Goal: Task Accomplishment & Management: Manage account settings

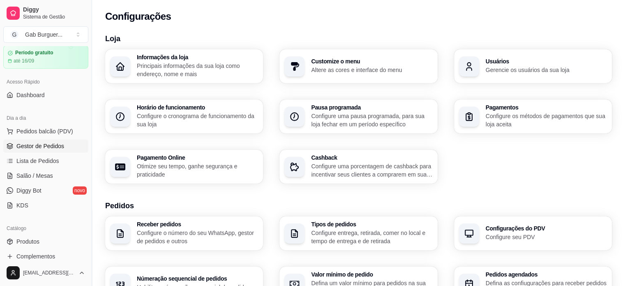
scroll to position [41, 0]
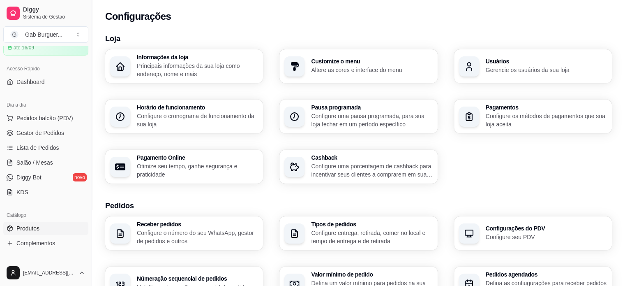
click at [31, 226] on span "Produtos" at bounding box center [27, 228] width 23 height 8
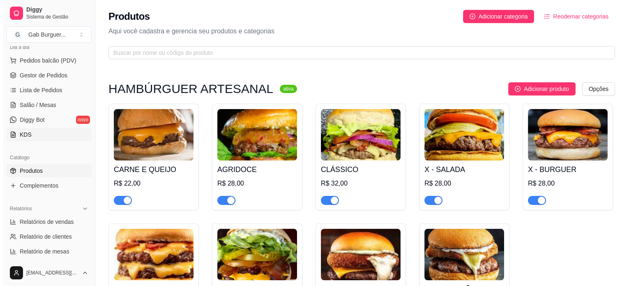
scroll to position [123, 0]
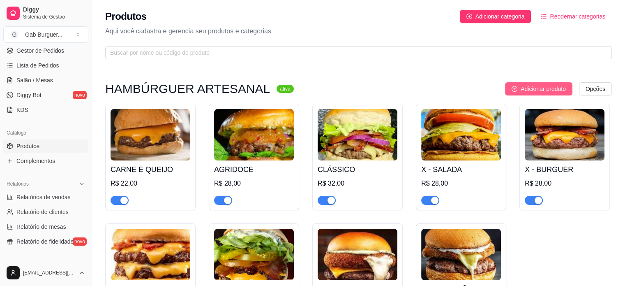
click at [548, 88] on span "Adicionar produto" at bounding box center [543, 88] width 45 height 9
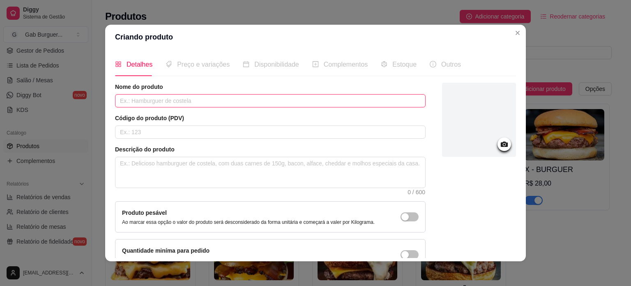
click at [144, 100] on input "text" at bounding box center [270, 100] width 311 height 13
type input "x"
type input "X - EGG"
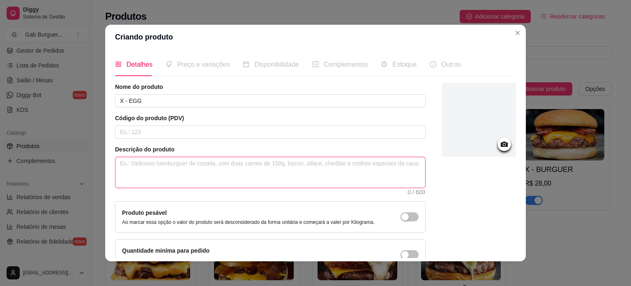
click at [159, 167] on textarea at bounding box center [270, 172] width 310 height 30
type textarea "H"
type textarea "HA"
type textarea "HAM"
type textarea "HAMB"
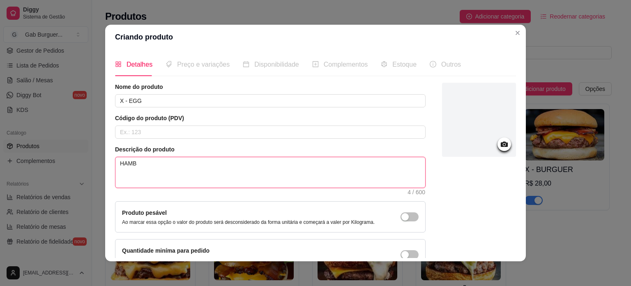
type textarea "HAMBU"
type textarea "HAMBUR"
type textarea "[GEOGRAPHIC_DATA]"
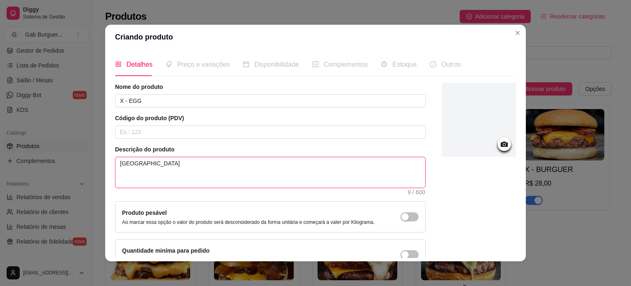
type textarea "HAMBURGUER"
type textarea "HAMBURGUER A"
type textarea "HAMBURGUER AR"
type textarea "HAMBURGUER ART"
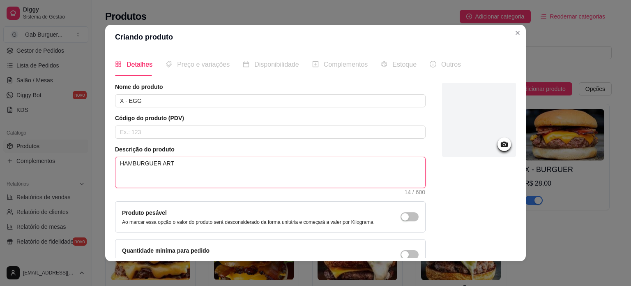
type textarea "HAMBURGUER ARTE"
type textarea "HAMBURGUER ARTES"
type textarea "HAMBURGUER ARTESA"
type textarea "HAMBURGUER ARTESAN"
type textarea "HAMBURGUER ARTESANA"
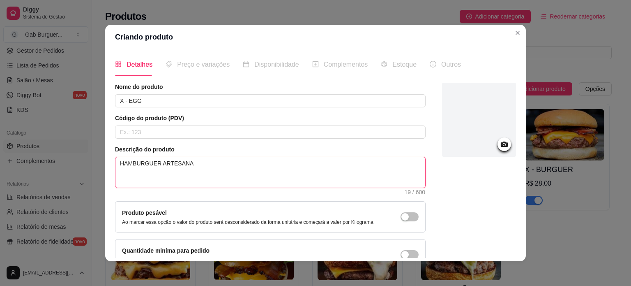
type textarea "HAMBURGUER ARTESANAL"
type textarea "HAMBURGUER ARTESANAL 1"
type textarea "HAMBURGUER ARTESANAL 15"
type textarea "HAMBURGUER ARTESANAL 150"
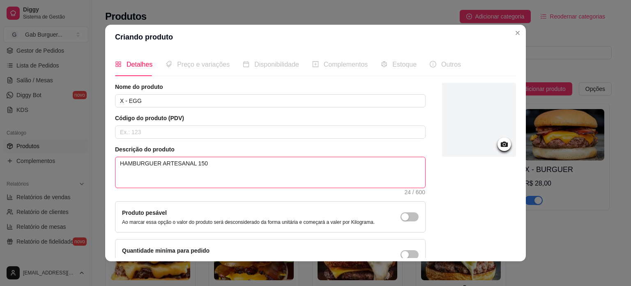
type textarea "HAMBURGUER ARTESANAL 150G"
type textarea "HAMBURGUER ARTESANAL 150G,"
type textarea "HAMBURGUER ARTESANAL 150G, O"
type textarea "HAMBURGUER ARTESANAL 150G, OV"
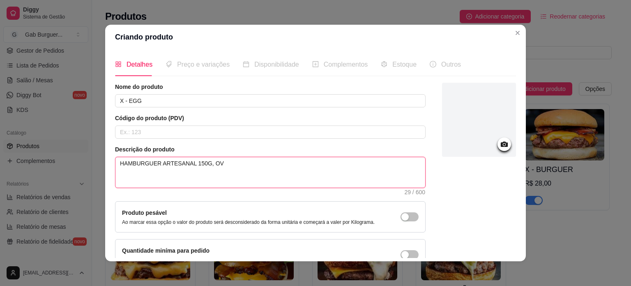
type textarea "HAMBURGUER ARTESANAL 150G, OVO"
type textarea "HAMBURGUER ARTESANAL 150G, OVO,"
type textarea "HAMBURGUER ARTESANAL 150G, OVO, B"
type textarea "HAMBURGUER ARTESANAL 150G, OVO, BA"
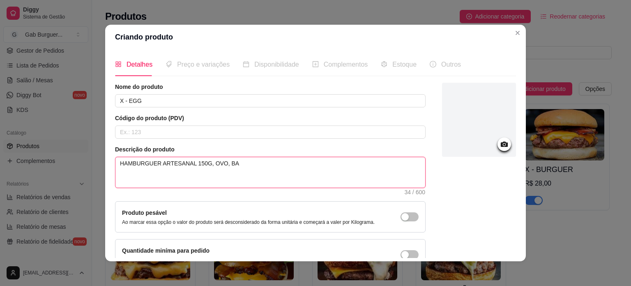
type textarea "HAMBURGUER ARTESANAL 150G, OVO, BAC"
type textarea "HAMBURGUER ARTESANAL 150G, OVO, BACO"
type textarea "HAMBURGUER ARTESANAL 150G, OVO, BACON"
type textarea "HAMBURGUER ARTESANAL 150G, OVO, BACON,"
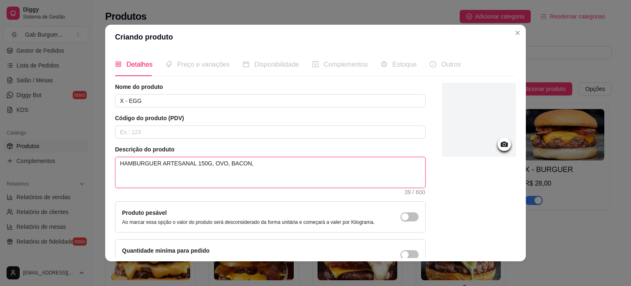
type textarea "HAMBURGUER ARTESANAL 150G, OVO, BACON, Q"
type textarea "HAMBURGUER ARTESANAL 150G, OVO, BACON, QU"
type textarea "HAMBURGUER ARTESANAL 150G, OVO, BACON, QUE"
type textarea "HAMBURGUER ARTESANAL 150G, OVO, BACON, QUEI"
type textarea "HAMBURGUER ARTESANAL 150G, OVO, BACON, QUEIJ"
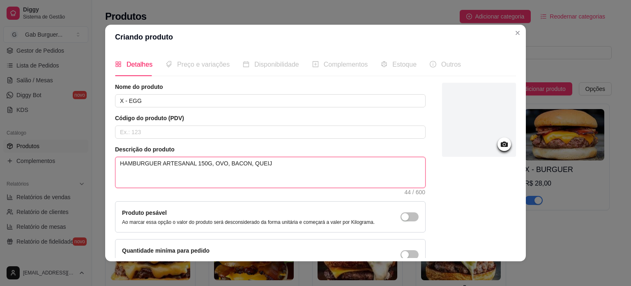
type textarea "HAMBURGUER ARTESANAL 150G, OVO, BACON, QUEIJO"
type textarea "HAMBURGUER ARTESANAL 150G, OVO, BACON, QUEIJO C"
type textarea "HAMBURGUER ARTESANAL 150G, OVO, BACON, QUEIJO CH"
type textarea "HAMBURGUER ARTESANAL 150G, OVO, BACON, QUEIJO CHE"
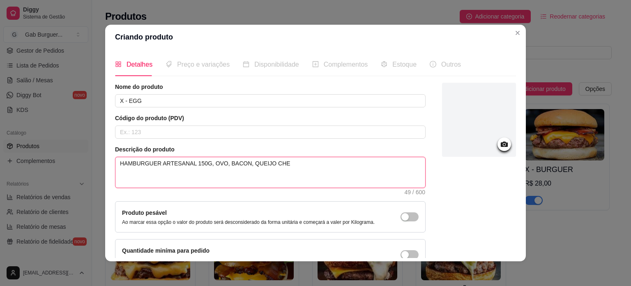
type textarea "HAMBURGUER ARTESANAL 150G, OVO, BACON, QUEIJO CHED"
type textarea "HAMBURGUER ARTESANAL 150G, OVO, BACON, QUEIJO CHEDD"
type textarea "HAMBURGUER ARTESANAL 150G, OVO, BACON, QUEIJO CHEDDA"
type textarea "HAMBURGUER ARTESANAL 150G, OVO, BACON, QUEIJO CHEDDAR"
type textarea "HAMBURGUER ARTESANAL 150G, OVO, BACON, QUEIJO CHEDDAR,"
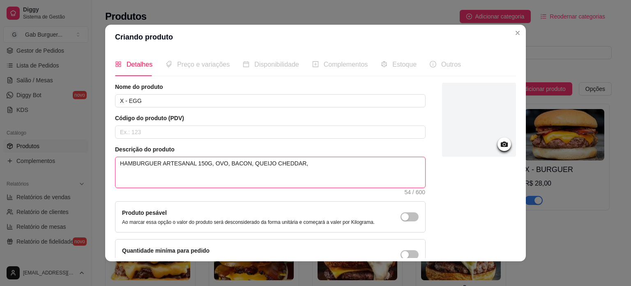
type textarea "HAMBURGUER ARTESANAL 150G, OVO, BACON, QUEIJO CHEDDAR,"
type textarea "HAMBURGUER ARTESANAL 150G, OVO, BACON, QUEIJO CHEDDAR, A"
type textarea "HAMBURGUER ARTESANAL 150G, OVO, BACON, QUEIJO CHEDDAR, AL"
type textarea "HAMBURGUER ARTESANAL 150G, OVO, BACON, QUEIJO CHEDDAR, ALF"
type textarea "HAMBURGUER ARTESANAL 150G, OVO, BACON, QUEIJO CHEDDAR, ALFA"
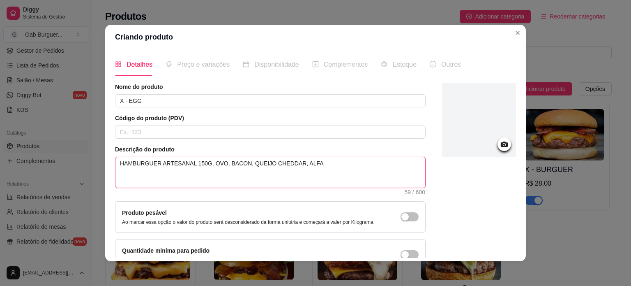
type textarea "HAMBURGUER ARTESANAL 150G, OVO, BACON, QUEIJO CHEDDAR, ALFAC"
type textarea "HAMBURGUER ARTESANAL 150G, OVO, BACON, QUEIJO CHEDDAR, ALFACE"
type textarea "HAMBURGUER ARTESANAL 150G, OVO, BACON, QUEIJO CHEDDAR, ALFACE T"
type textarea "HAMBURGUER ARTESANAL 150G, OVO, BACON, QUEIJO CHEDDAR, ALFACE TO"
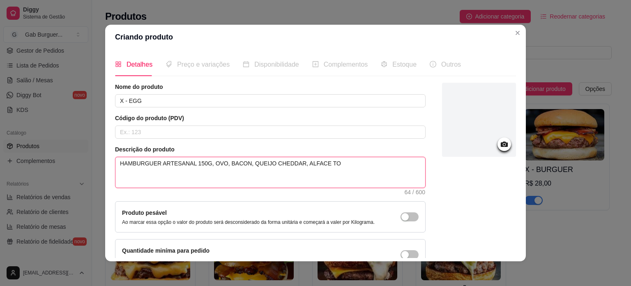
type textarea "HAMBURGUER ARTESANAL 150G, OVO, BACON, QUEIJO CHEDDAR, ALFACE TOM"
type textarea "HAMBURGUER ARTESANAL 150G, OVO, BACON, QUEIJO CHEDDAR, ALFACE TOMA"
type textarea "HAMBURGUER ARTESANAL 150G, OVO, BACON, QUEIJO CHEDDAR, ALFACE TOMAT"
type textarea "HAMBURGUER ARTESANAL 150G, OVO, BACON, QUEIJO CHEDDAR, ALFACE TOMATE"
type textarea "HAMBURGUER ARTESANAL 150G, OVO, BACON, QUEIJO CHEDDAR, ALFACE TOMATE,"
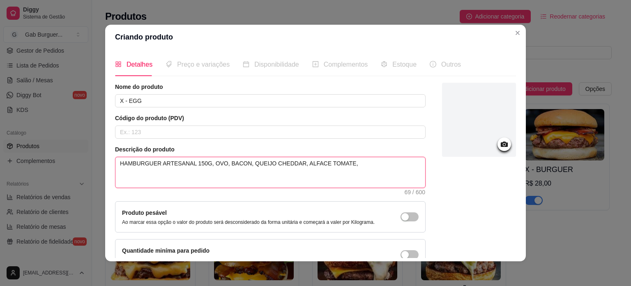
type textarea "HAMBURGUER ARTESANAL 150G, OVO, BACON, QUEIJO CHEDDAR, ALFACE TOMATE,"
type textarea "HAMBURGUER ARTESANAL 150G, OVO, BACON, QUEIJO CHEDDAR, ALFACE TOMATE, K"
type textarea "HAMBURGUER ARTESANAL 150G, OVO, BACON, QUEIJO CHEDDAR, ALFACE TOMATE, KE"
type textarea "HAMBURGUER ARTESANAL 150G, OVO, BACON, QUEIJO CHEDDAR, ALFACE TOMATE, K"
type textarea "HAMBURGUER ARTESANAL 150G, OVO, BACON, QUEIJO CHEDDAR, ALFACE TOMATE,"
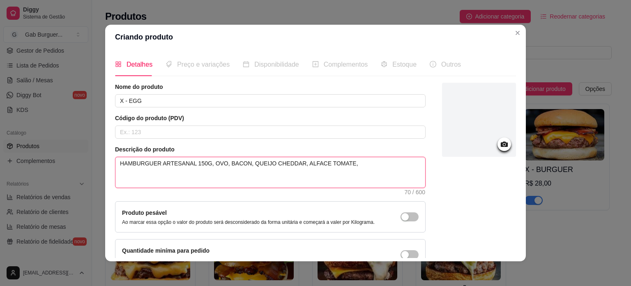
type textarea "HAMBURGUER ARTESANAL 150G, OVO, BACON, QUEIJO CHEDDAR, ALFACE TOMATE, M"
type textarea "HAMBURGUER ARTESANAL 150G, OVO, BACON, QUEIJO CHEDDAR, ALFACE TOMATE, [GEOGRAPH…"
type textarea "HAMBURGUER ARTESANAL 150G, OVO, BACON, QUEIJO CHEDDAR, ALFACE TOMATE, MOL"
type textarea "HAMBURGUER ARTESANAL 150G, OVO, BACON, QUEIJO CHEDDAR, ALFACE TOMATE, MOLH"
type textarea "HAMBURGUER ARTESANAL 150G, OVO, BACON, QUEIJO CHEDDAR, ALFACE TOMATE, MOLHO"
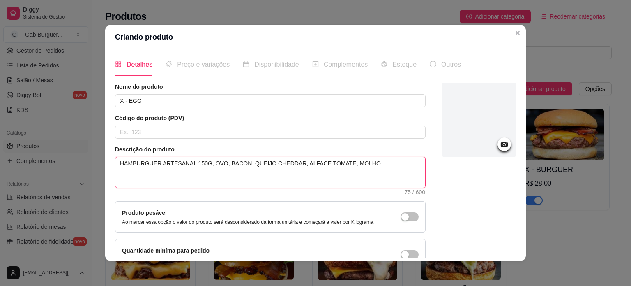
type textarea "HAMBURGUER ARTESANAL 150G, OVO, BACON, QUEIJO CHEDDAR, ALFACE TOMATE, MOLH"
type textarea "HAMBURGUER ARTESANAL 150G, OVO, BACON, QUEIJO CHEDDAR, ALFACE TOMATE, MOL"
type textarea "HAMBURGUER ARTESANAL 150G, OVO, BACON, QUEIJO CHEDDAR, ALFACE TOMATE, [GEOGRAPH…"
type textarea "HAMBURGUER ARTESANAL 150G, OVO, BACON, QUEIJO CHEDDAR, ALFACE TOMATE, M"
type textarea "HAMBURGUER ARTESANAL 150G, OVO, BACON, QUEIJO CHEDDAR, ALFACE TOMATE, MA"
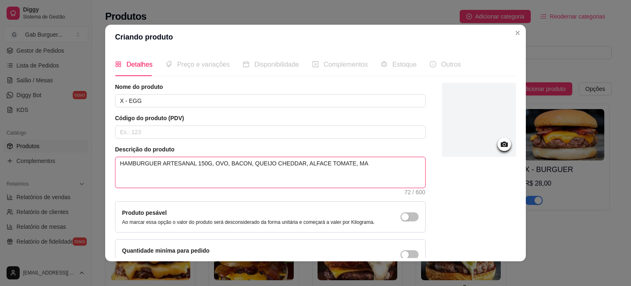
type textarea "HAMBURGUER ARTESANAL 150G, OVO, BACON, QUEIJO CHEDDAR, ALFACE TOMATE, MAI"
type textarea "HAMBURGUER ARTESANAL 150G, OVO, BACON, QUEIJO CHEDDAR, ALFACE TOMATE, MAIO"
type textarea "HAMBURGUER ARTESANAL 150G, OVO, BACON, QUEIJO CHEDDAR, ALFACE TOMATE, MAION"
type textarea "HAMBURGUER ARTESANAL 150G, OVO, BACON, QUEIJO CHEDDAR, ALFACE TOMATE, MAIONE"
type textarea "HAMBURGUER ARTESANAL 150G, OVO, BACON, QUEIJO CHEDDAR, ALFACE TOMATE, MAIONES"
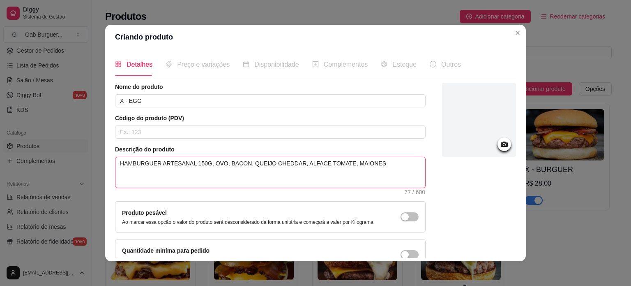
type textarea "HAMBURGUER ARTESANAL 150G, OVO, BACON, QUEIJO CHEDDAR, ALFACE TOMATE, MAIONESE"
type textarea "HAMBURGUER ARTESANAL 150G, OVO, BACON, QUEIJO CHEDDAR, ALFACE TOMATE, MAIONESE V"
type textarea "HAMBURGUER ARTESANAL 150G, OVO, BACON, QUEIJO CHEDDAR, ALFACE TOMATE, MAIONESE …"
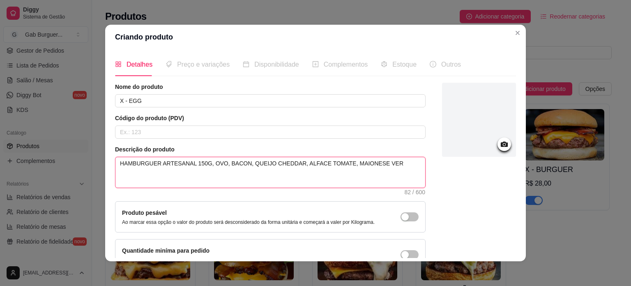
type textarea "HAMBURGUER ARTESANAL 150G, OVO, BACON, QUEIJO CHEDDAR, ALFACE TOMATE, MAIONESE …"
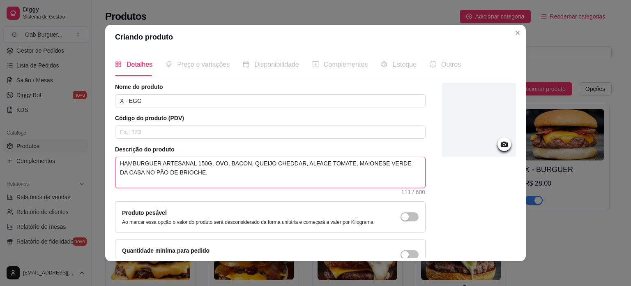
click at [145, 170] on textarea "HAMBURGUER ARTESANAL 150G, OVO, BACON, QUEIJO CHEDDAR, ALFACE TOMATE, MAIONESE …" at bounding box center [270, 172] width 310 height 30
click at [204, 164] on textarea "HAMBURGUER ARTESANAL 150G, OVO, BACON, QUEIJO CHEDDAR, ALFACE TOMATE, MAIONESE …" at bounding box center [270, 172] width 310 height 30
click at [309, 162] on textarea "HAMBURGUER ARTESANAL 150G, OVO, BACON, QUEIJO CHEDDAR, ALFACE TOMATE, MAIONESE …" at bounding box center [270, 172] width 310 height 30
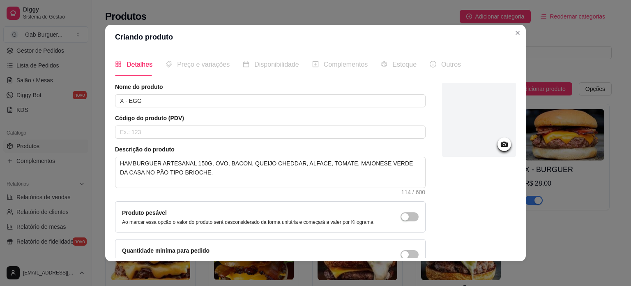
click at [500, 143] on icon at bounding box center [504, 143] width 9 height 9
click at [501, 143] on icon at bounding box center [504, 143] width 7 height 5
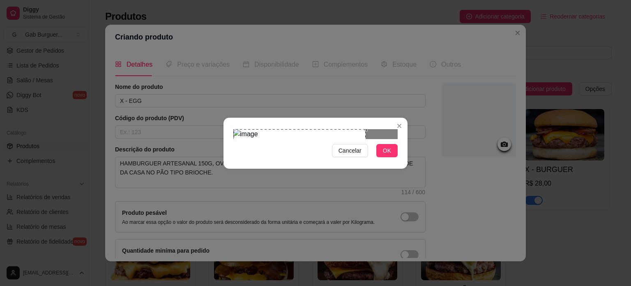
click at [279, 146] on div "Use the arrow keys to move the crop selection area" at bounding box center [299, 170] width 131 height 83
click at [377, 157] on button "OK" at bounding box center [386, 150] width 21 height 13
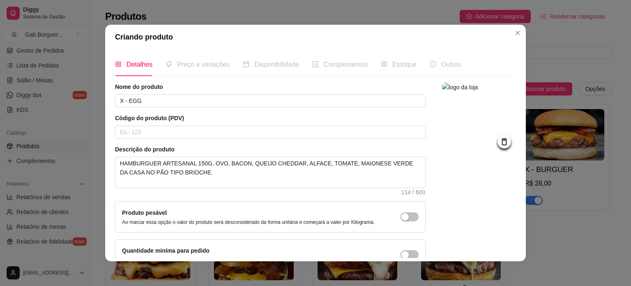
click at [500, 144] on icon at bounding box center [504, 141] width 9 height 9
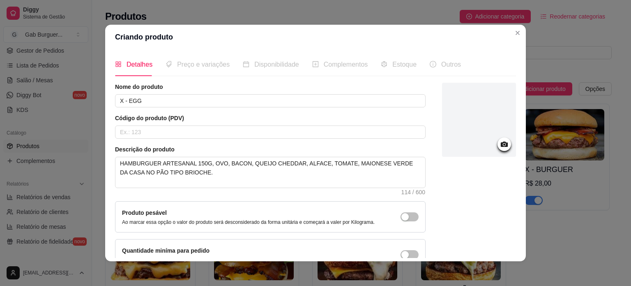
click at [501, 144] on icon at bounding box center [504, 143] width 7 height 5
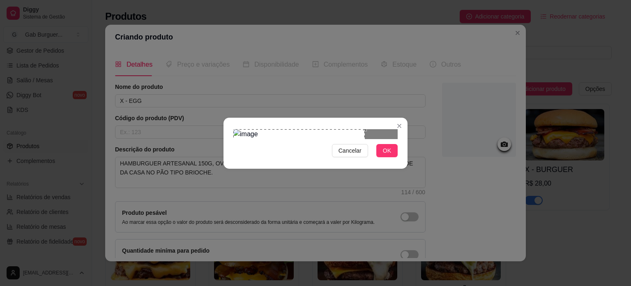
click at [287, 138] on div "Use the arrow keys to move the crop selection area" at bounding box center [298, 170] width 131 height 83
click at [356, 129] on div "Use the arrow keys to move the crop selection area" at bounding box center [298, 170] width 131 height 83
click at [212, 153] on div "Cancelar OK" at bounding box center [315, 143] width 631 height 286
click at [267, 140] on div "Use the arrow keys to move the crop selection area" at bounding box center [286, 171] width 81 height 81
click at [392, 157] on button "OK" at bounding box center [386, 150] width 21 height 13
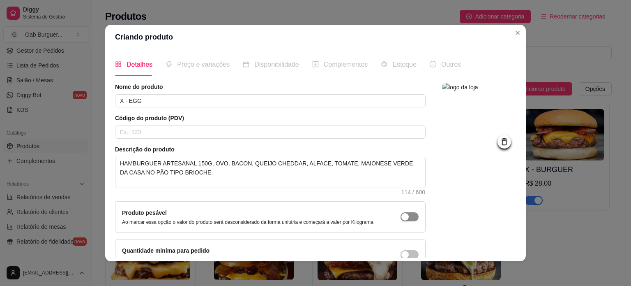
scroll to position [48, 0]
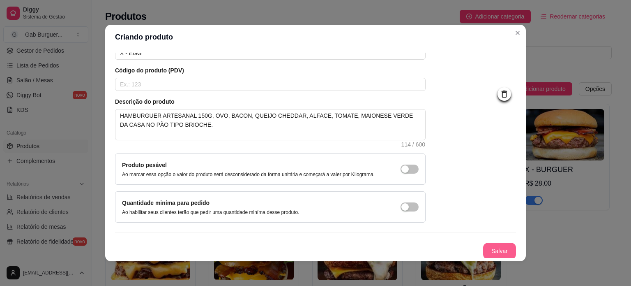
click at [495, 249] on button "Salvar" at bounding box center [499, 250] width 33 height 16
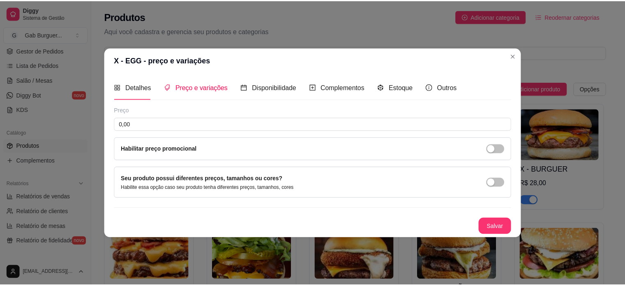
scroll to position [0, 0]
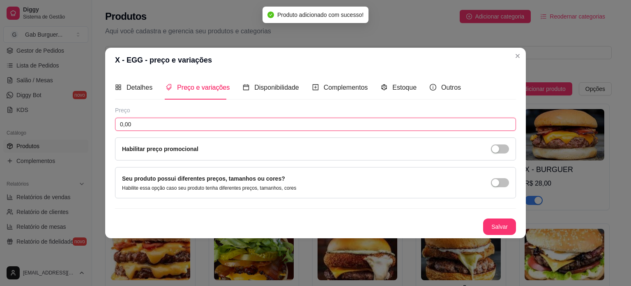
click at [198, 129] on input "0,00" at bounding box center [315, 124] width 401 height 13
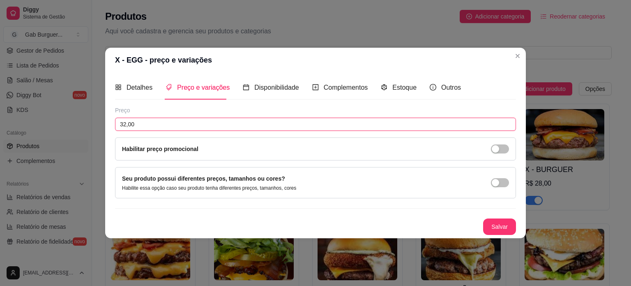
click at [125, 124] on input "32,00" at bounding box center [315, 124] width 401 height 13
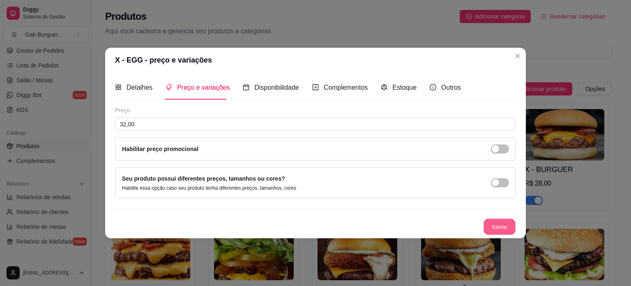
click at [501, 226] on button "Salvar" at bounding box center [500, 226] width 32 height 16
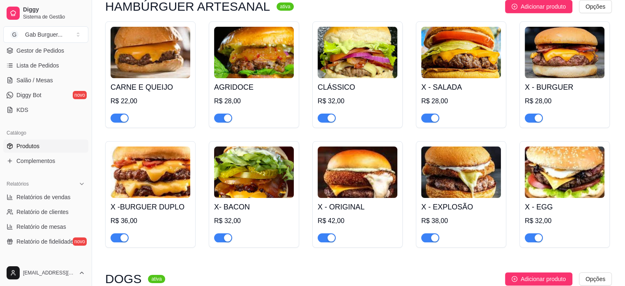
scroll to position [41, 0]
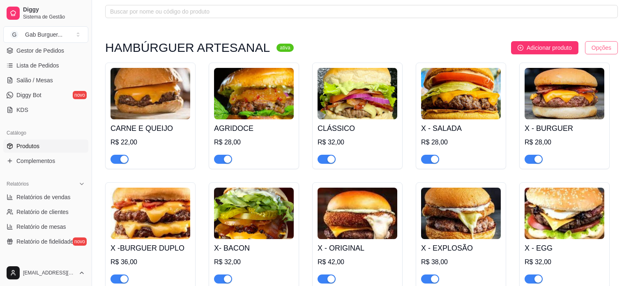
click at [590, 43] on html "Diggy Sistema de Gestão G Gab Burguer ... Loja fechada Período gratuito até 16/…" at bounding box center [315, 102] width 631 height 286
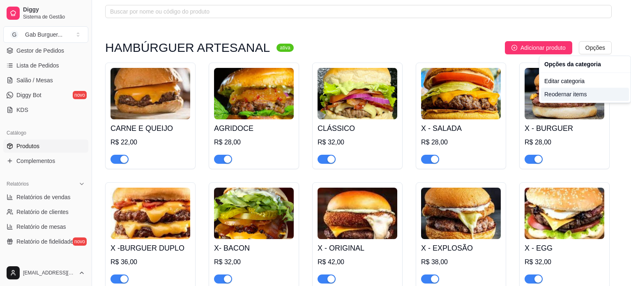
click at [573, 95] on div "Reodernar items" at bounding box center [585, 94] width 88 height 13
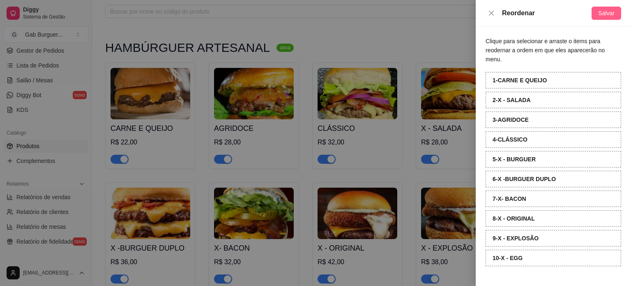
click at [604, 12] on span "Salvar" at bounding box center [606, 13] width 16 height 9
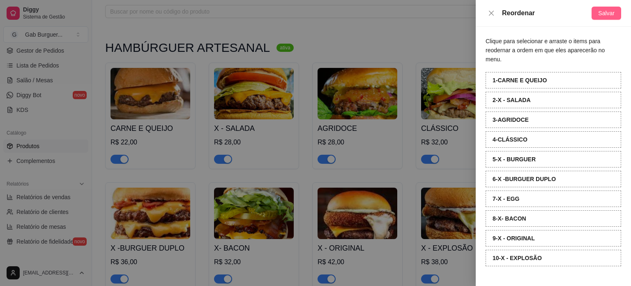
click at [602, 16] on span "Salvar" at bounding box center [606, 13] width 16 height 9
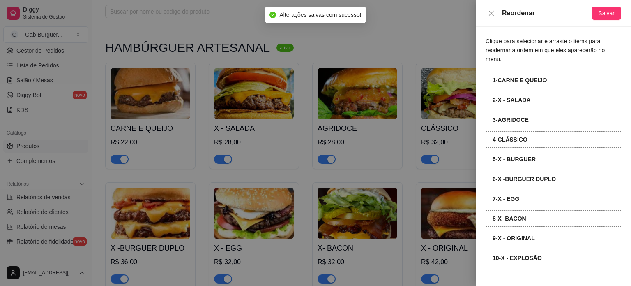
click at [453, 34] on div at bounding box center [315, 143] width 631 height 286
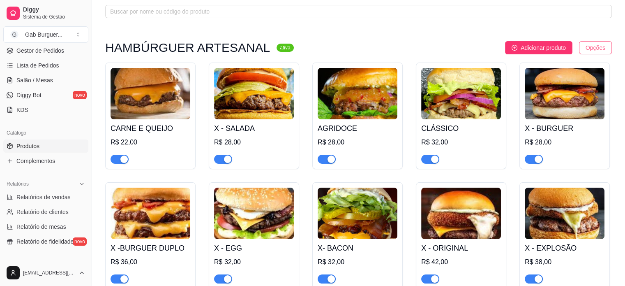
click at [587, 48] on html "Diggy Sistema de Gestão G Gab Burguer ... Loja fechada Período gratuito até 16/…" at bounding box center [312, 102] width 625 height 286
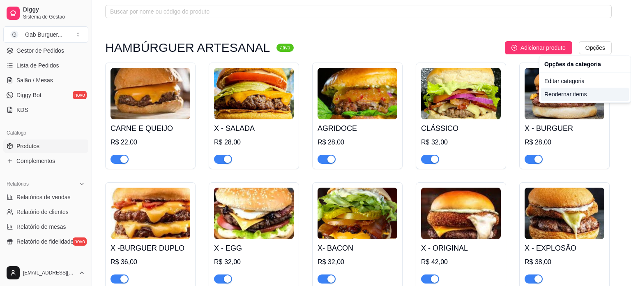
click at [578, 92] on div "Reodernar items" at bounding box center [585, 94] width 88 height 13
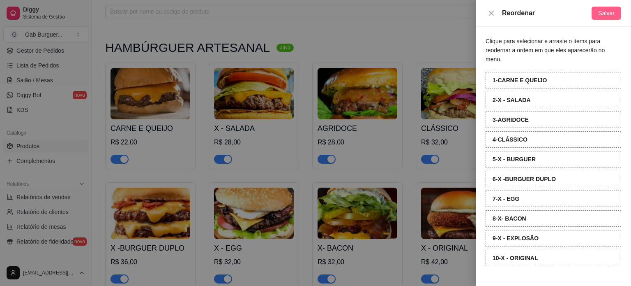
click at [596, 11] on button "Salvar" at bounding box center [607, 13] width 30 height 13
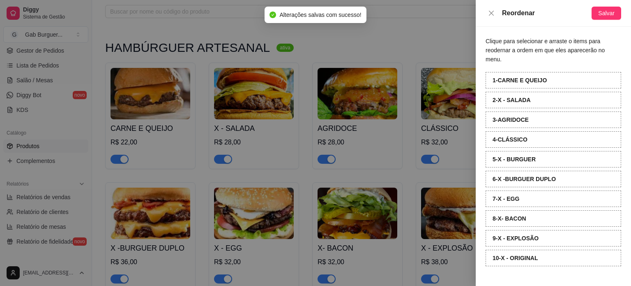
click at [428, 25] on div at bounding box center [315, 143] width 631 height 286
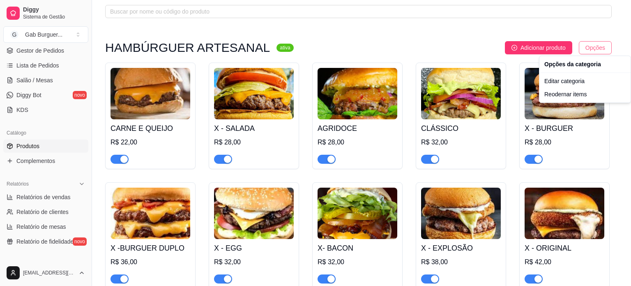
click at [601, 51] on html "Diggy Sistema de Gestão G Gab Burguer ... Loja fechada Período gratuito até 16/…" at bounding box center [315, 102] width 631 height 286
click at [572, 93] on div "Reodernar items" at bounding box center [585, 94] width 88 height 13
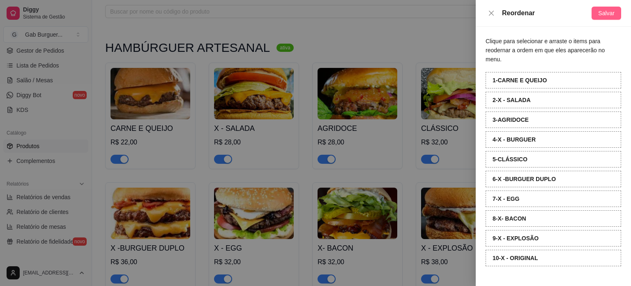
click at [609, 14] on span "Salvar" at bounding box center [606, 13] width 16 height 9
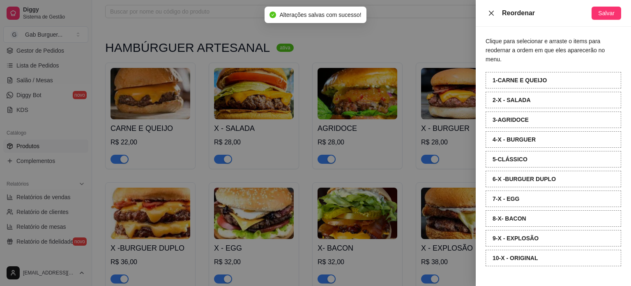
click at [492, 15] on icon "close" at bounding box center [491, 13] width 7 height 7
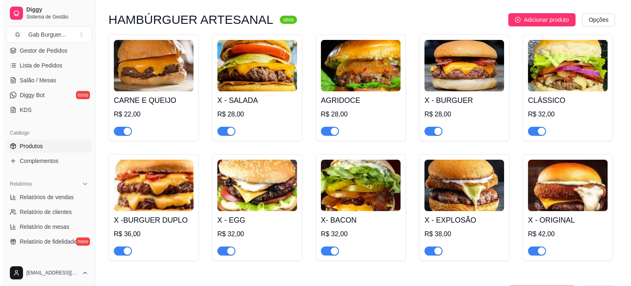
scroll to position [82, 0]
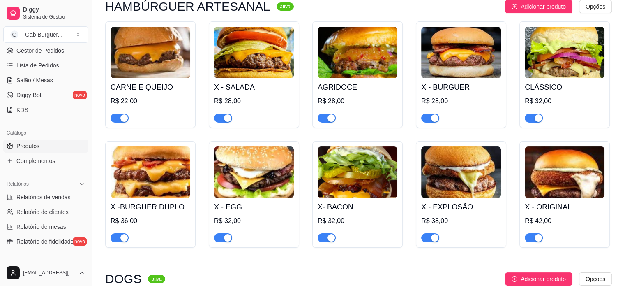
click at [136, 64] on img at bounding box center [151, 52] width 80 height 51
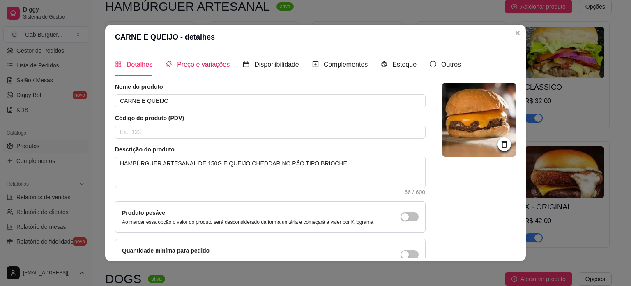
click at [200, 67] on span "Preço e variações" at bounding box center [203, 64] width 53 height 7
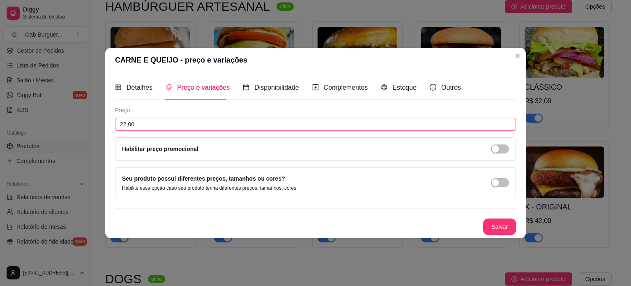
click at [125, 124] on input "22,00" at bounding box center [315, 124] width 401 height 13
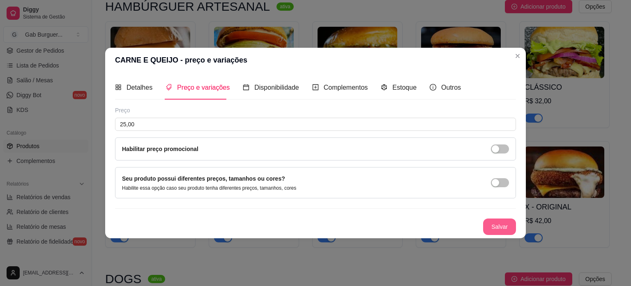
click at [503, 223] on button "Salvar" at bounding box center [499, 226] width 33 height 16
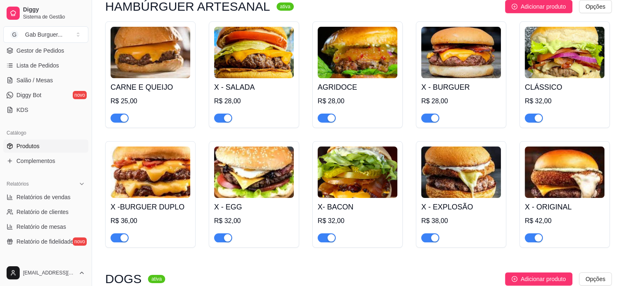
click at [565, 60] on img at bounding box center [565, 52] width 80 height 51
click at [256, 186] on img at bounding box center [254, 171] width 80 height 51
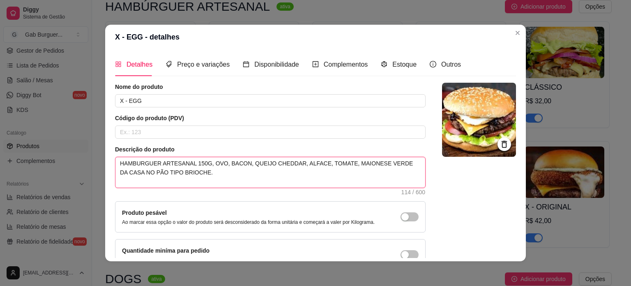
drag, startPoint x: 116, startPoint y: 162, endPoint x: 278, endPoint y: 184, distance: 163.4
click at [278, 184] on textarea "HAMBURGUER ARTESANAL 150G, OVO, BACON, QUEIJO CHEDDAR, ALFACE, TOMATE, MAIONESE…" at bounding box center [270, 172] width 310 height 30
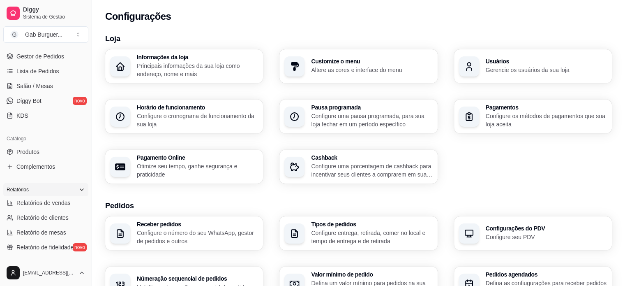
scroll to position [123, 0]
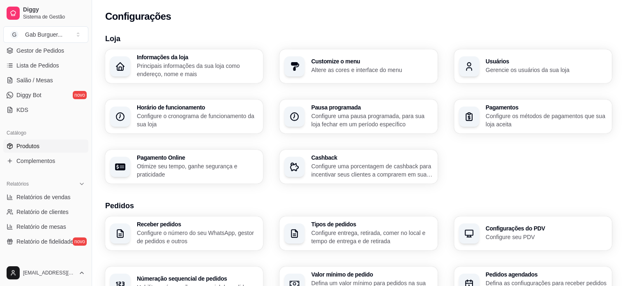
click at [53, 151] on link "Produtos" at bounding box center [45, 145] width 85 height 13
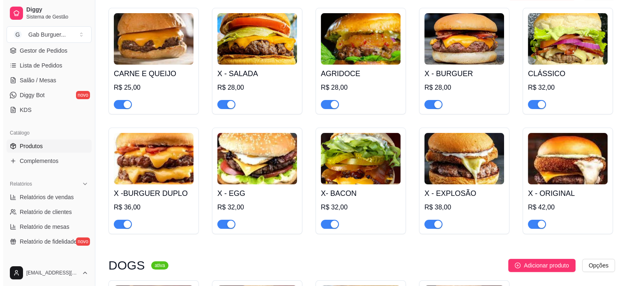
scroll to position [123, 0]
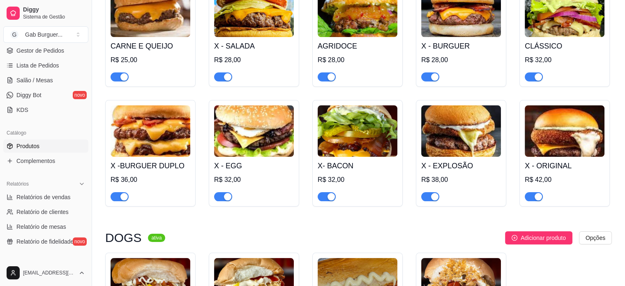
click at [269, 128] on img at bounding box center [254, 130] width 80 height 51
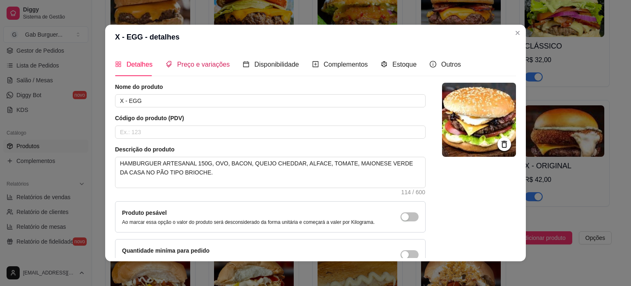
click at [180, 67] on span "Preço e variações" at bounding box center [203, 64] width 53 height 7
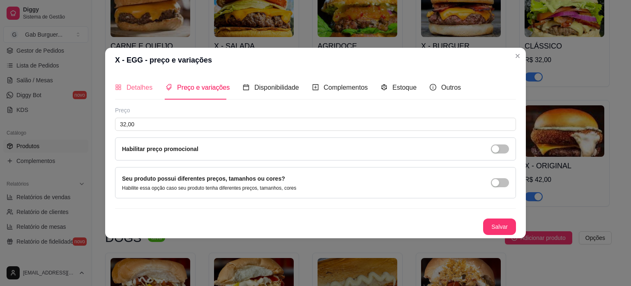
click at [141, 80] on div "Detalhes" at bounding box center [133, 87] width 37 height 23
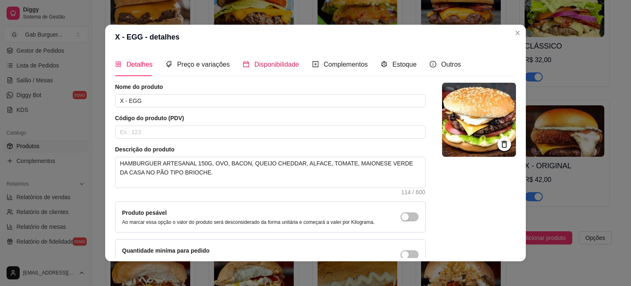
click at [270, 61] on span "Disponibilidade" at bounding box center [276, 64] width 45 height 7
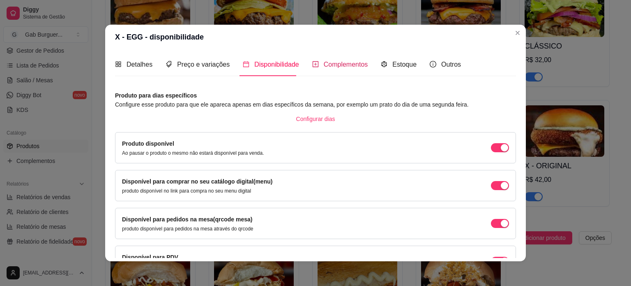
click at [343, 61] on span "Complementos" at bounding box center [346, 64] width 44 height 7
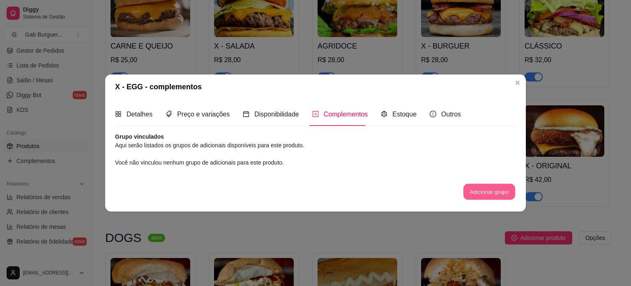
click at [493, 196] on button "Adicionar grupo" at bounding box center [489, 192] width 52 height 16
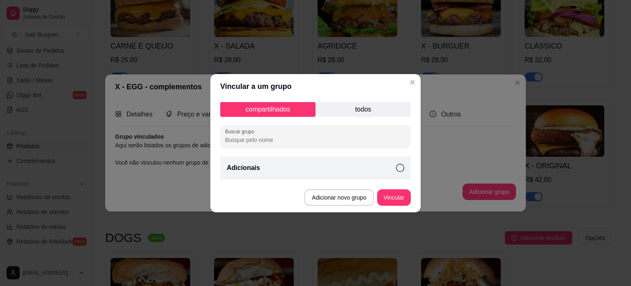
click at [357, 106] on p "todos" at bounding box center [363, 109] width 95 height 15
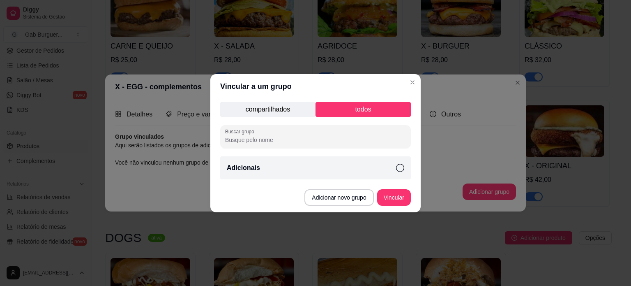
click at [274, 105] on p "compartilhados" at bounding box center [267, 109] width 95 height 15
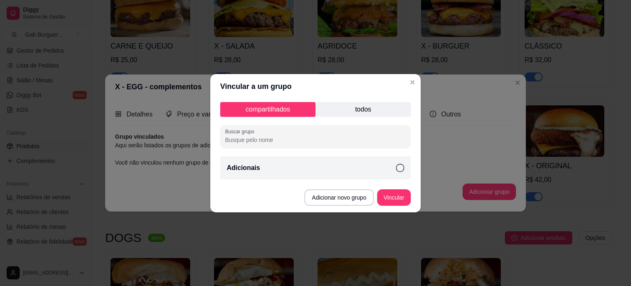
click at [392, 168] on div "Adicionais" at bounding box center [315, 167] width 191 height 23
click at [399, 198] on button "Vincular" at bounding box center [394, 197] width 33 height 16
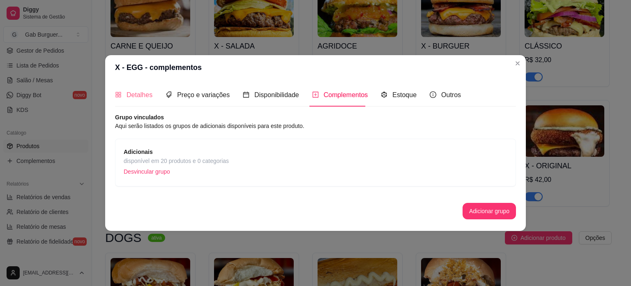
click at [138, 88] on div "Detalhes" at bounding box center [133, 94] width 37 height 23
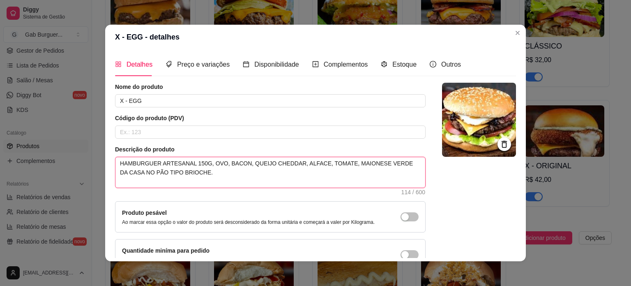
click at [136, 161] on textarea "HAMBURGUER ARTESANAL 150G, OVO, BACON, QUEIJO CHEDDAR, ALFACE, TOMATE, MAIONESE…" at bounding box center [270, 172] width 310 height 30
type textarea "HAMBRGUER ARTESANAL 150G, OVO, BACON, QUEIJO CHEDDAR, ALFACE, TOMATE, MAIONESE …"
type textarea "HAMBÚRGUER ARTESANAL 150G, OVO, BACON, QUEIJO CHEDDAR, ALFACE, TOMATE, MAIONESE…"
click at [238, 182] on textarea "HAMBÚRGUER ARTESANAL 150G, OVO, BACON, QUEIJO CHEDDAR, ALFACE, TOMATE, MAIONESE…" at bounding box center [270, 172] width 310 height 30
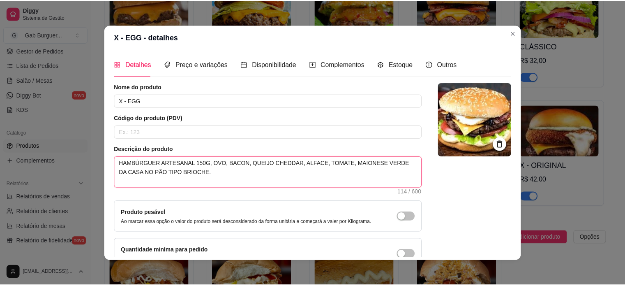
scroll to position [48, 0]
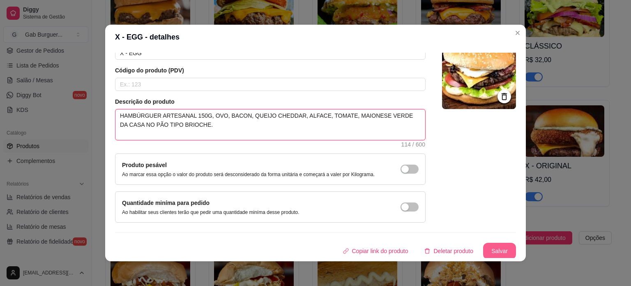
type textarea "HAMBÚRGUER ARTESANAL 150G, OVO, BACON, QUEIJO CHEDDAR, ALFACE, TOMATE, MAIONESE…"
click at [486, 244] on button "Salvar" at bounding box center [499, 250] width 33 height 16
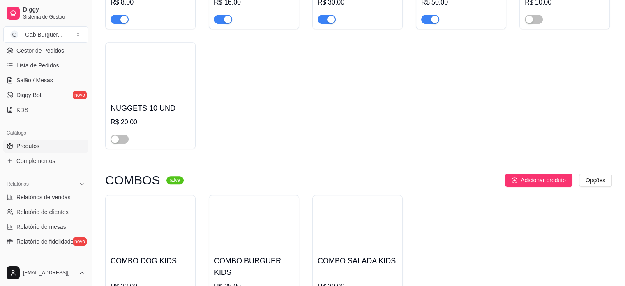
scroll to position [740, 0]
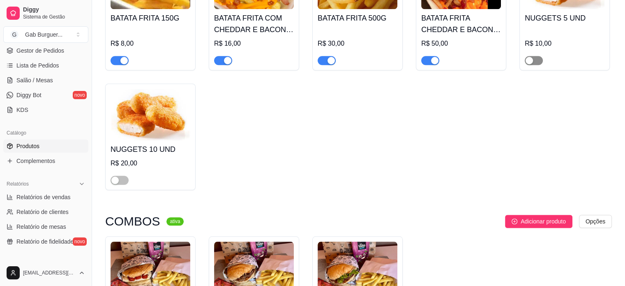
click at [534, 62] on span "button" at bounding box center [534, 60] width 18 height 9
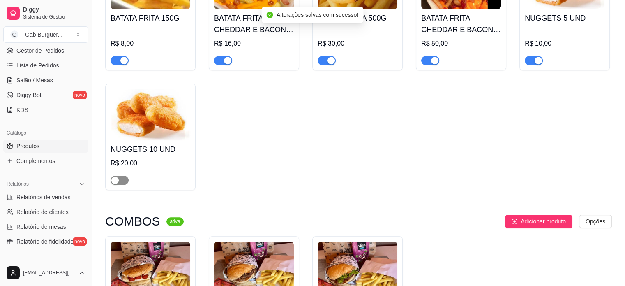
click at [113, 179] on div "button" at bounding box center [114, 179] width 7 height 7
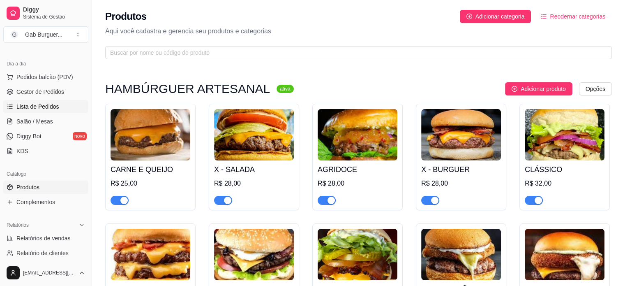
scroll to position [0, 0]
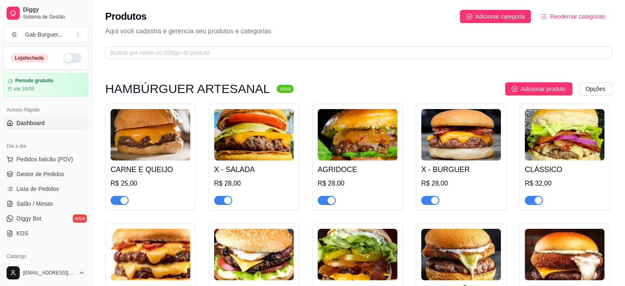
click at [39, 121] on span "Dashboard" at bounding box center [30, 123] width 28 height 8
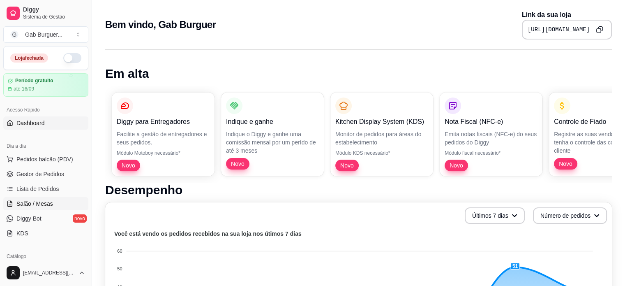
scroll to position [164, 0]
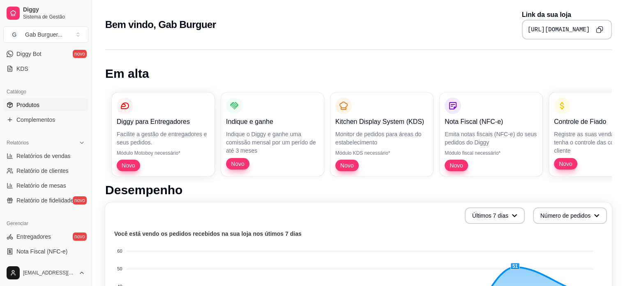
click at [42, 101] on link "Produtos" at bounding box center [45, 104] width 85 height 13
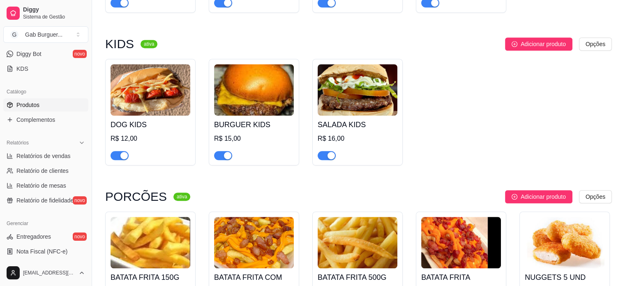
scroll to position [370, 0]
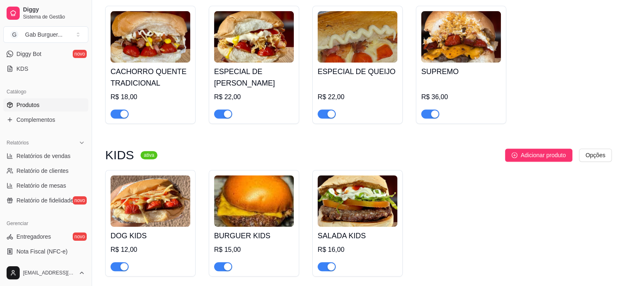
drag, startPoint x: 327, startPoint y: 122, endPoint x: 539, endPoint y: 37, distance: 228.5
click at [542, 31] on div "CACHORRO QUENTE TRADICIONAL R$ 18,00 ESPECIAL DE FRANGO R$ 22,00 ESPECIAL DE QU…" at bounding box center [358, 65] width 507 height 118
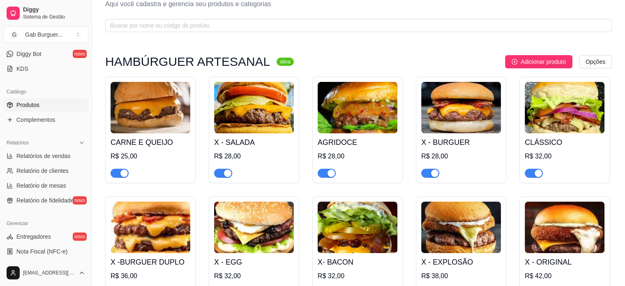
scroll to position [0, 0]
